Goal: Transaction & Acquisition: Subscribe to service/newsletter

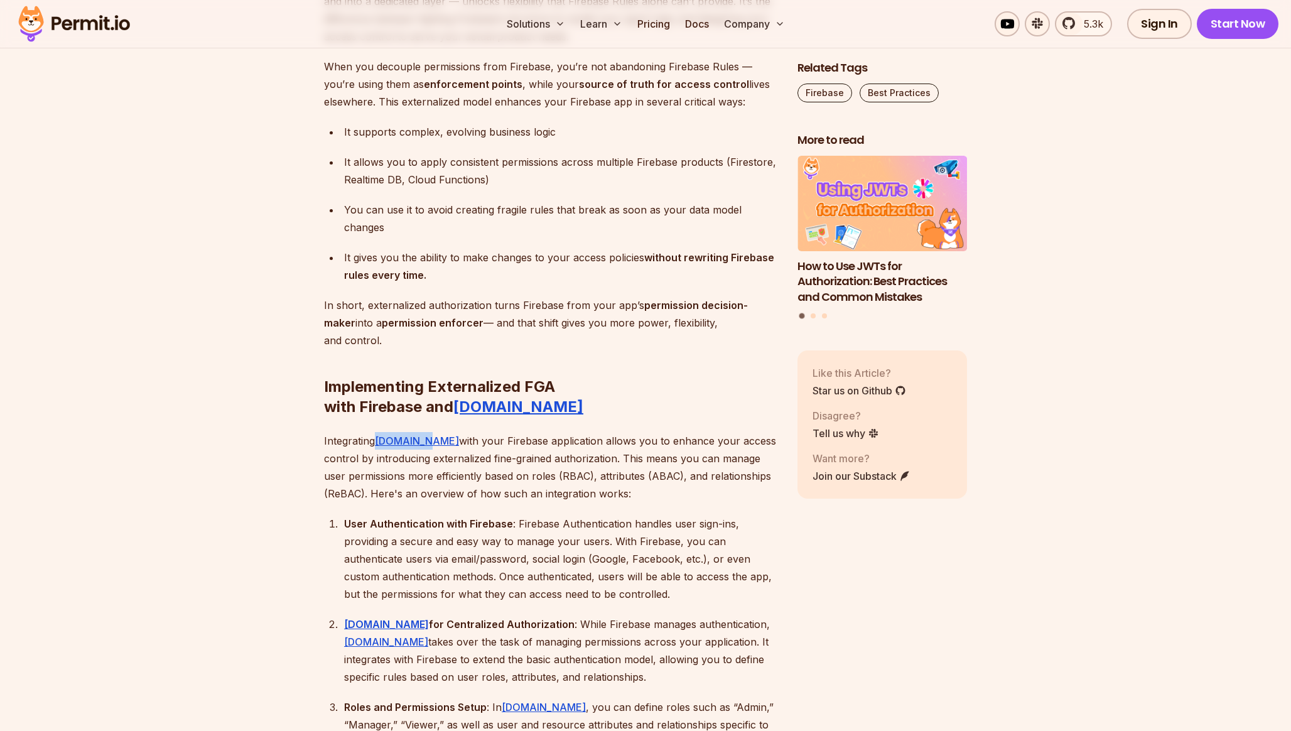
scroll to position [3674, 0]
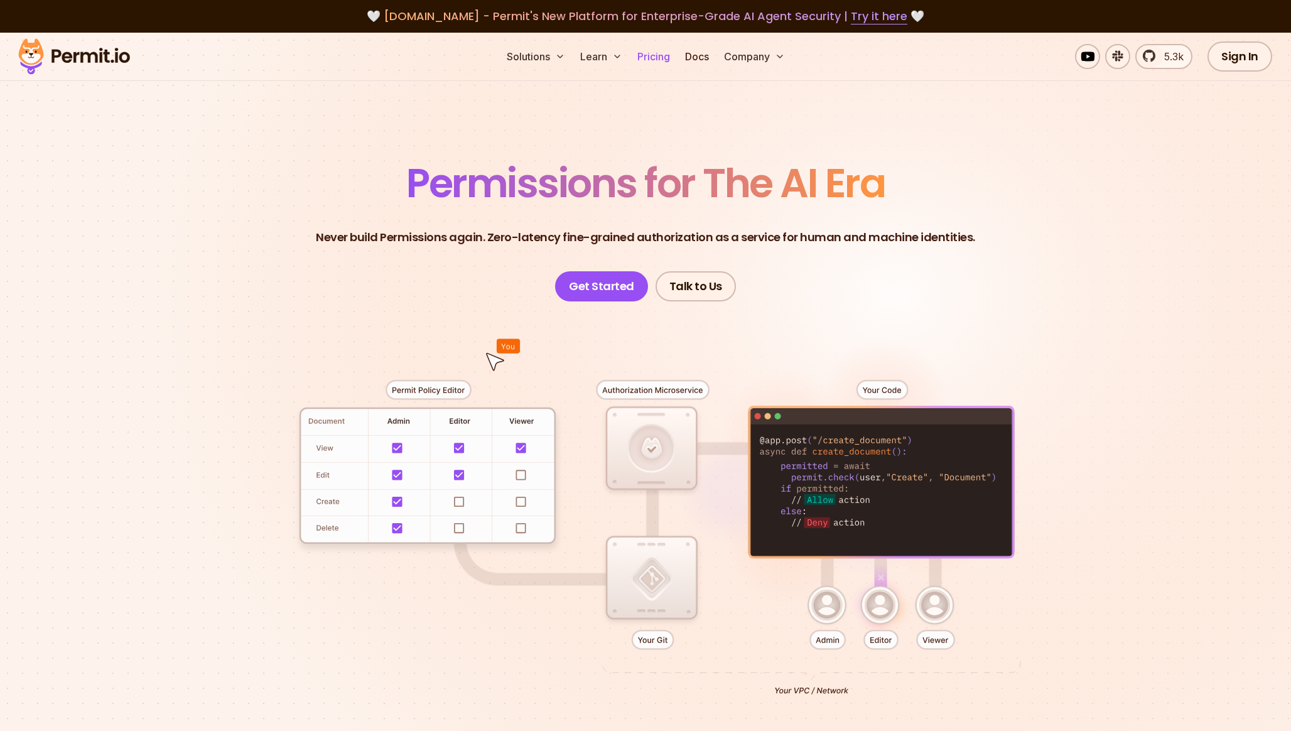
click at [661, 64] on link "Pricing" at bounding box center [654, 56] width 43 height 25
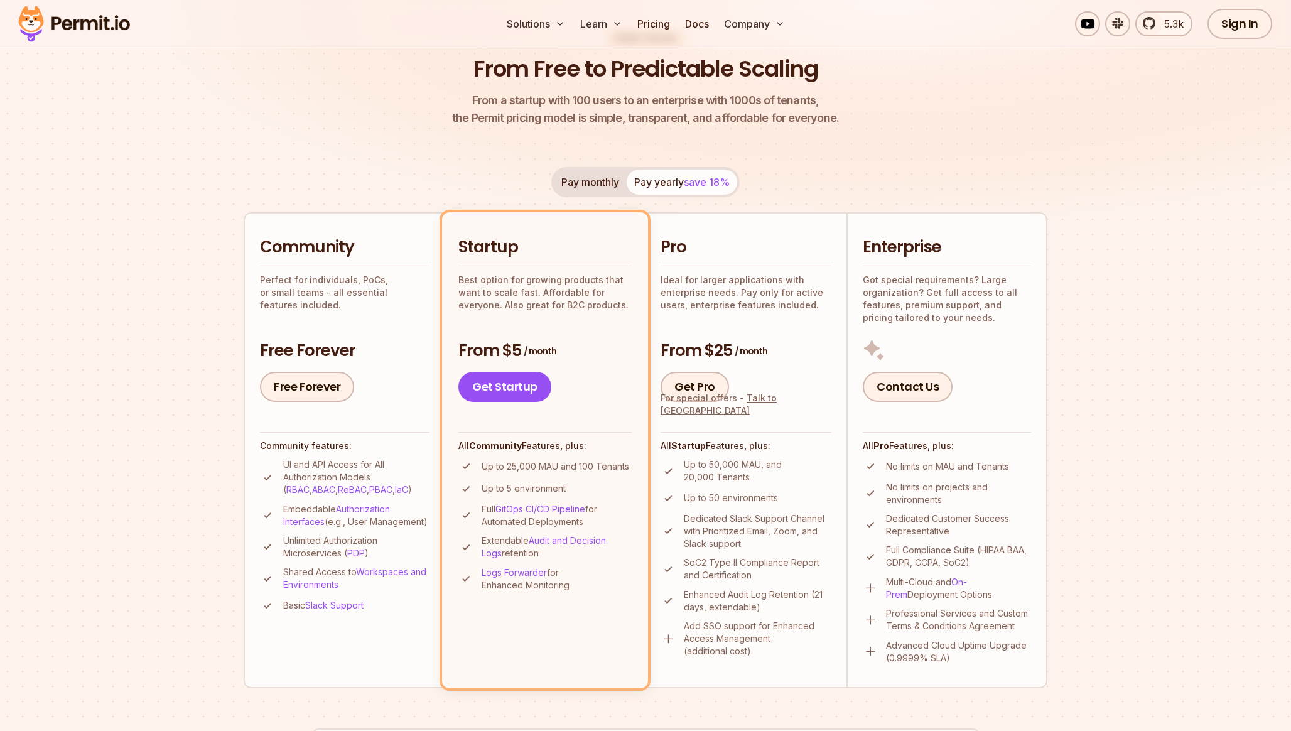
scroll to position [124, 0]
click at [330, 388] on link "Free Forever" at bounding box center [307, 386] width 94 height 30
